Goal: Information Seeking & Learning: Learn about a topic

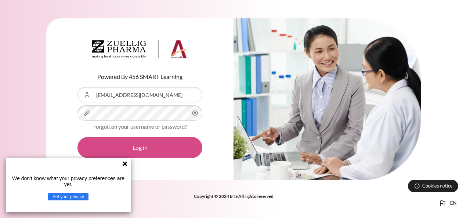
click at [158, 152] on button "Log in" at bounding box center [140, 147] width 125 height 21
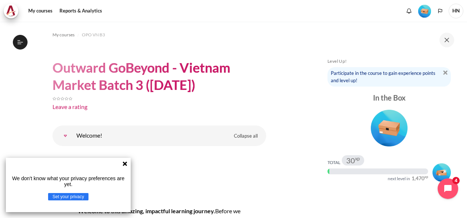
click at [129, 163] on div "We don't know what your privacy preferences are yet. Set your privacy" at bounding box center [68, 185] width 125 height 54
click at [123, 161] on icon at bounding box center [125, 164] width 6 height 6
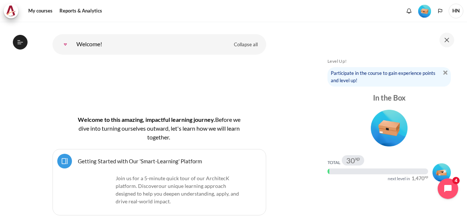
scroll to position [37, 0]
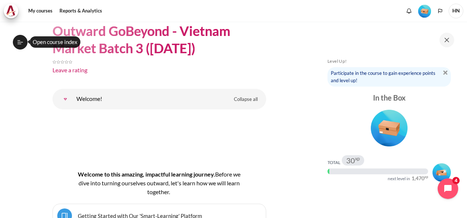
click at [18, 40] on icon at bounding box center [20, 42] width 7 height 7
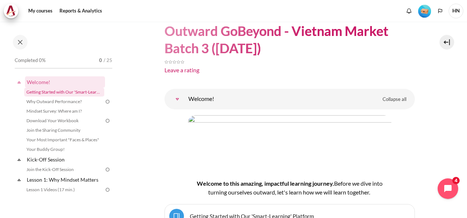
click at [50, 93] on link "Getting Started with Our 'Smart-Learning' Platform" at bounding box center [64, 92] width 80 height 9
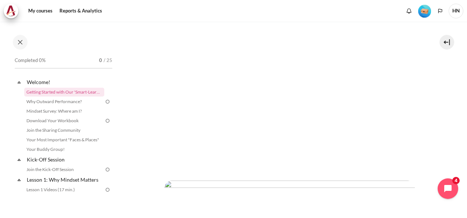
scroll to position [147, 0]
click at [67, 100] on link "Why Outward Performance?" at bounding box center [64, 101] width 80 height 9
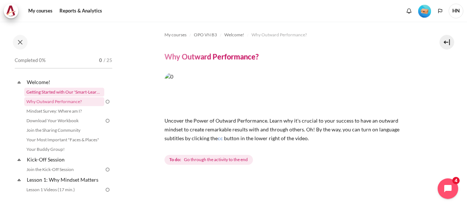
click at [80, 92] on link "Getting Started with Our 'Smart-Learning' Platform" at bounding box center [64, 92] width 80 height 9
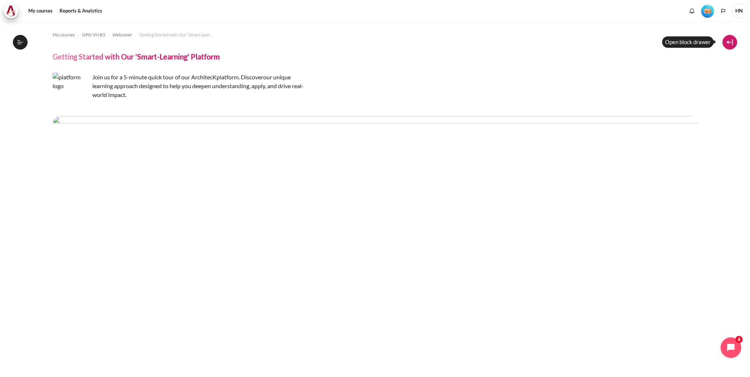
click at [467, 40] on button at bounding box center [729, 42] width 15 height 15
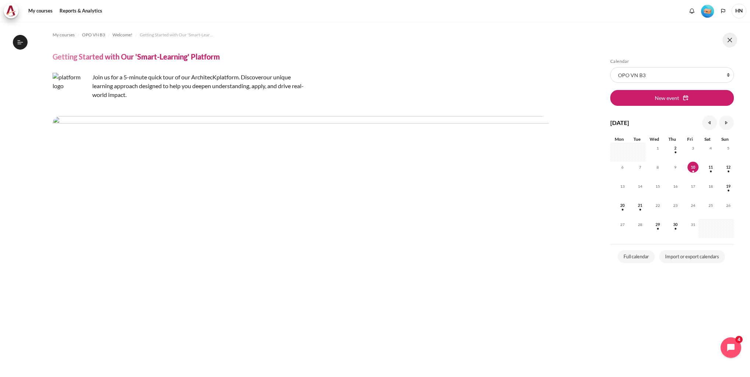
click at [467, 40] on button at bounding box center [729, 40] width 15 height 15
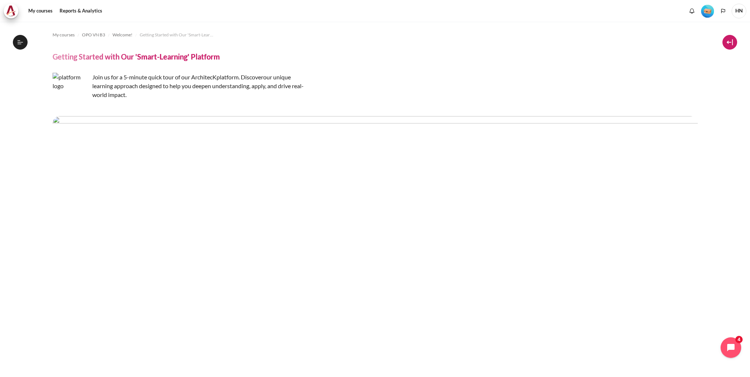
click at [467, 40] on button at bounding box center [729, 42] width 15 height 15
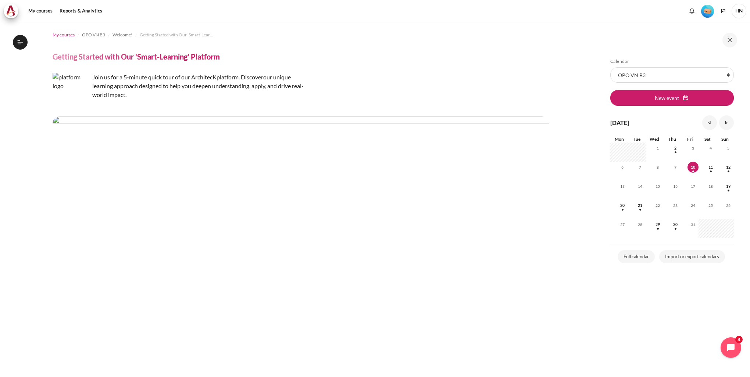
click at [63, 38] on link "My courses" at bounding box center [64, 35] width 22 height 9
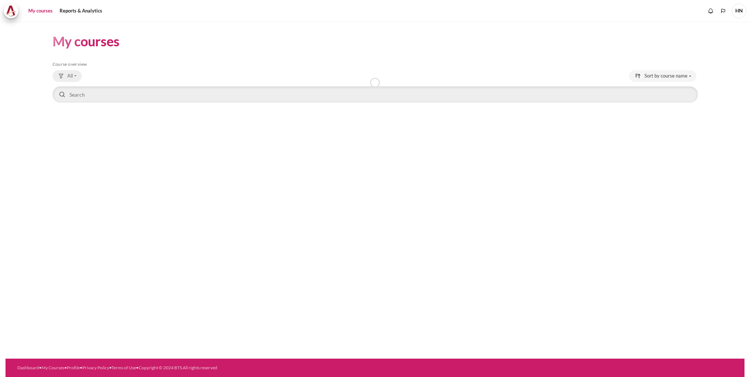
click at [69, 75] on span "All" at bounding box center [70, 75] width 6 height 7
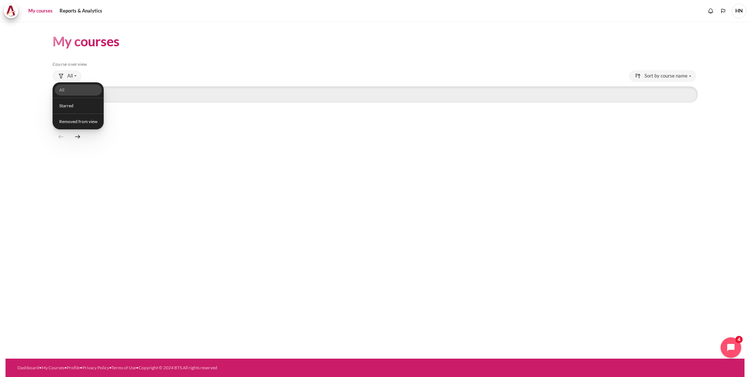
click at [201, 70] on div "Course overview All All Starred Removed from view" at bounding box center [375, 105] width 645 height 88
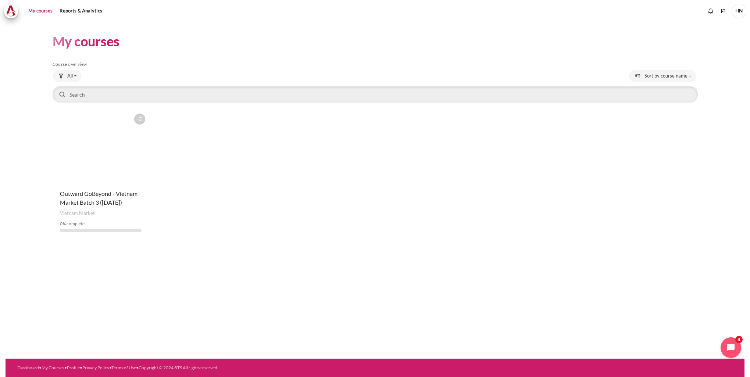
click at [38, 10] on link "My courses" at bounding box center [40, 11] width 29 height 15
click at [689, 77] on button "Sort by course name" at bounding box center [662, 76] width 67 height 12
click at [106, 162] on figure "Content" at bounding box center [101, 146] width 97 height 73
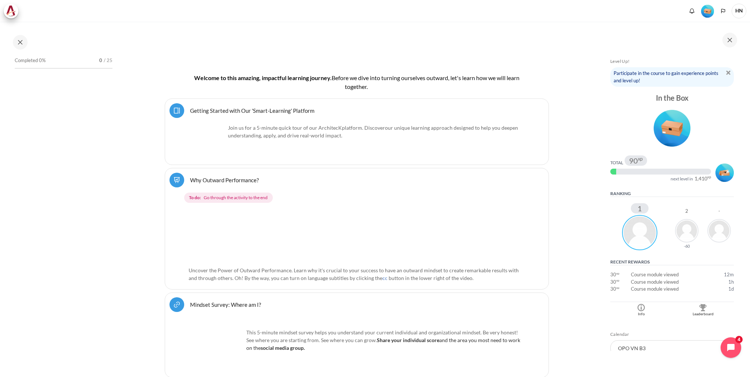
scroll to position [147, 0]
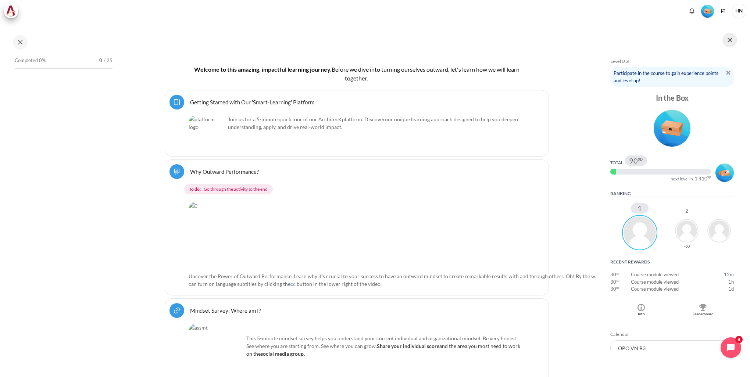
click at [733, 39] on button at bounding box center [729, 40] width 15 height 15
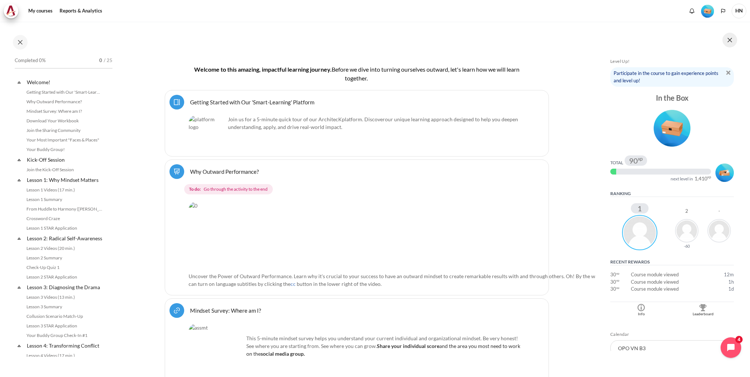
click at [731, 37] on button at bounding box center [729, 40] width 15 height 15
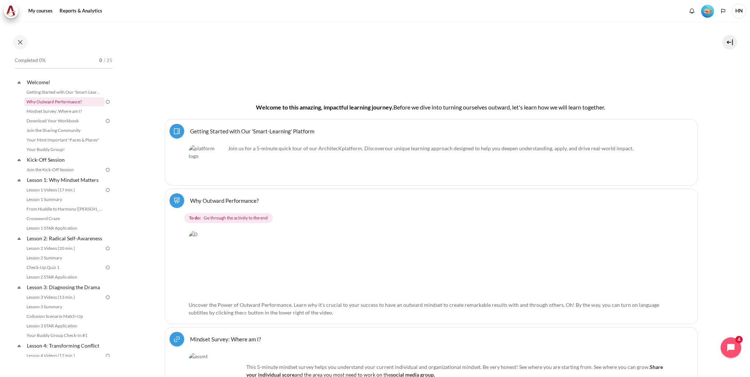
click at [70, 103] on link "Why Outward Performance?" at bounding box center [64, 101] width 80 height 9
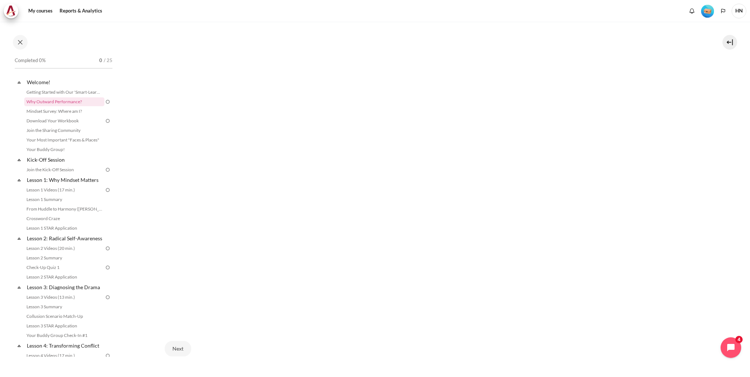
scroll to position [147, 0]
